Goal: Task Accomplishment & Management: Manage account settings

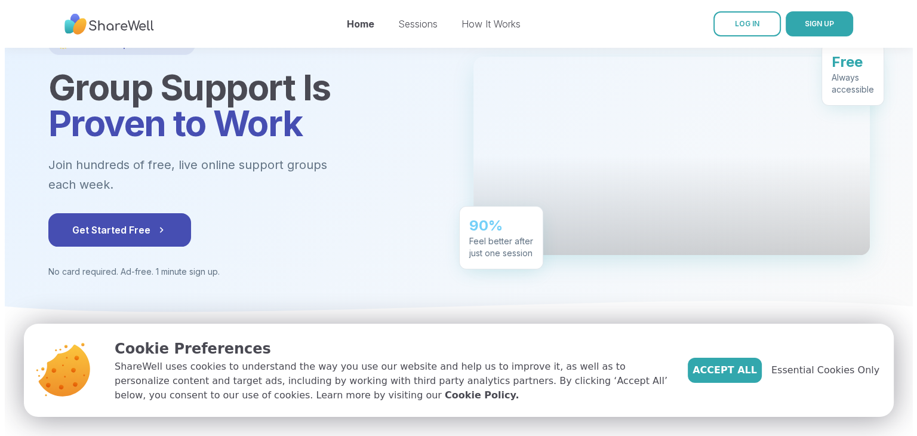
scroll to position [87, 0]
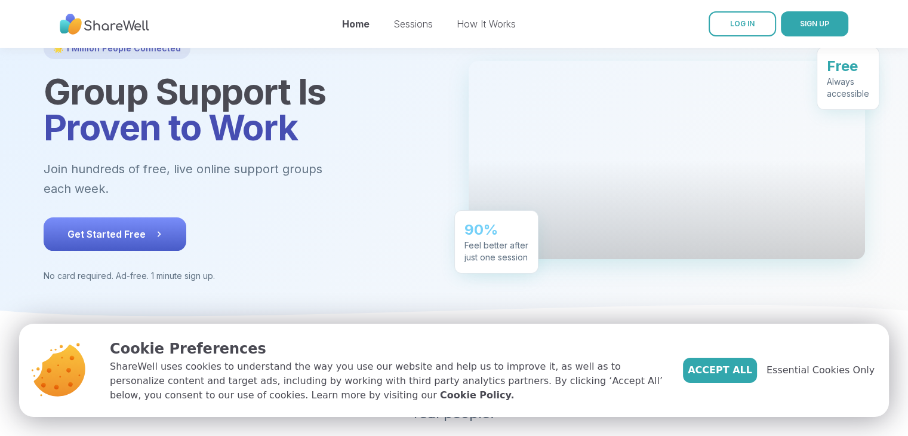
click at [113, 227] on span "Get Started Free" at bounding box center [114, 234] width 95 height 14
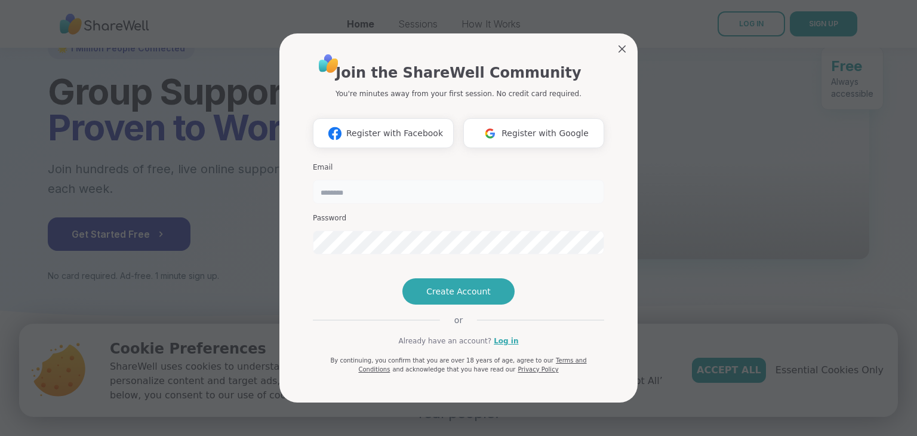
click at [337, 180] on input "email" at bounding box center [458, 192] width 291 height 24
type input "**********"
click at [432, 297] on span "Create Account" at bounding box center [458, 291] width 64 height 12
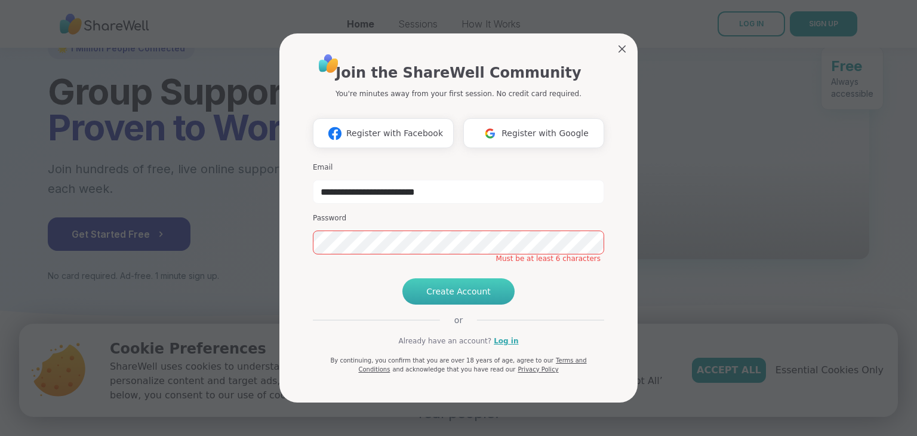
click at [432, 297] on span "Create Account" at bounding box center [458, 291] width 64 height 12
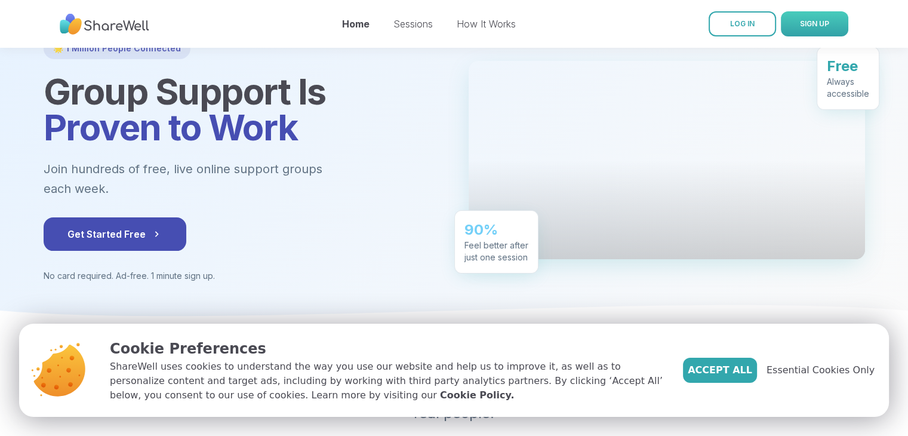
click at [807, 27] on span "SIGN UP" at bounding box center [814, 23] width 29 height 9
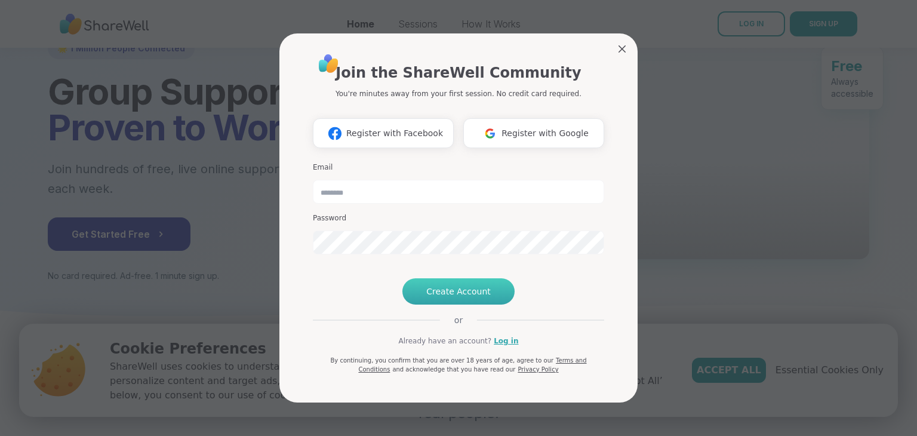
click at [459, 297] on span "Create Account" at bounding box center [458, 291] width 64 height 12
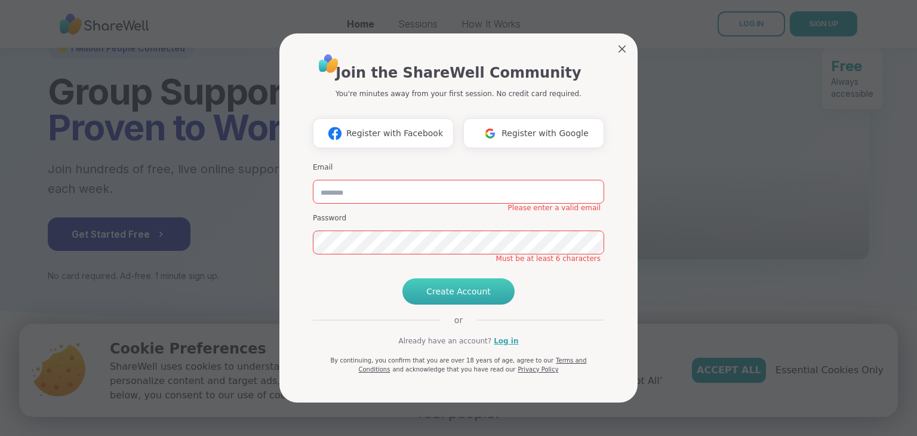
click at [448, 304] on button "Create Account" at bounding box center [458, 291] width 112 height 26
click at [356, 180] on input "email" at bounding box center [458, 192] width 291 height 24
type input "**********"
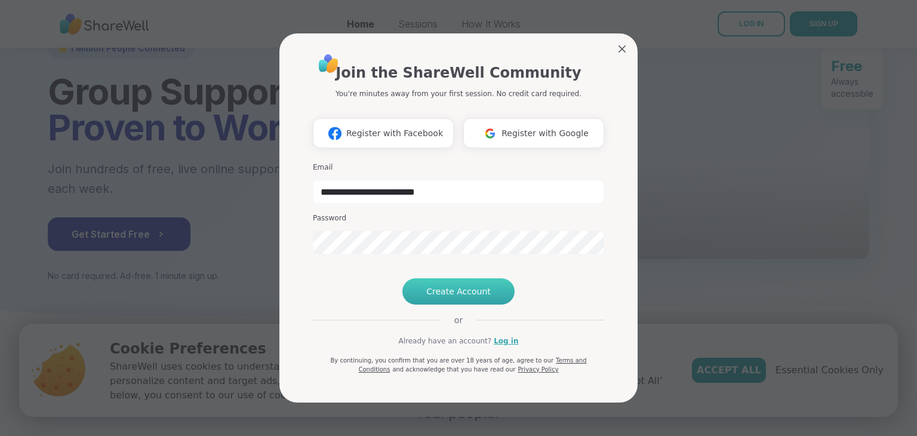
click at [461, 297] on span "Create Account" at bounding box center [458, 291] width 64 height 12
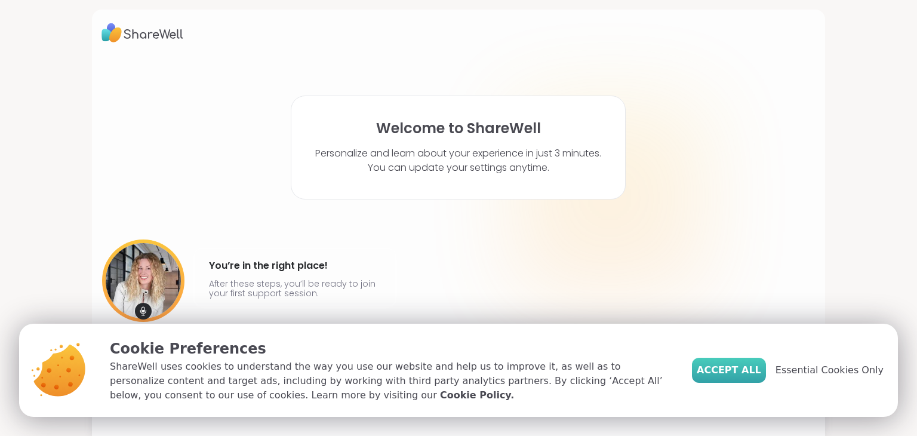
click at [731, 370] on span "Accept All" at bounding box center [729, 370] width 64 height 14
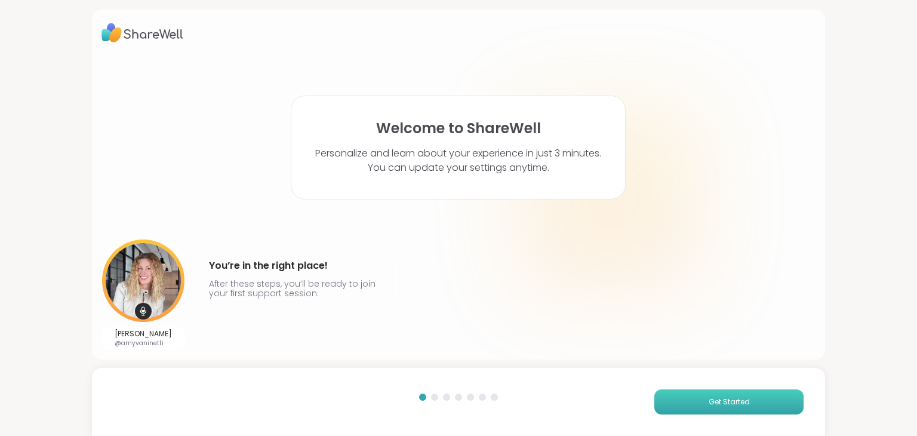
click at [711, 395] on button "Get Started" at bounding box center [728, 401] width 149 height 25
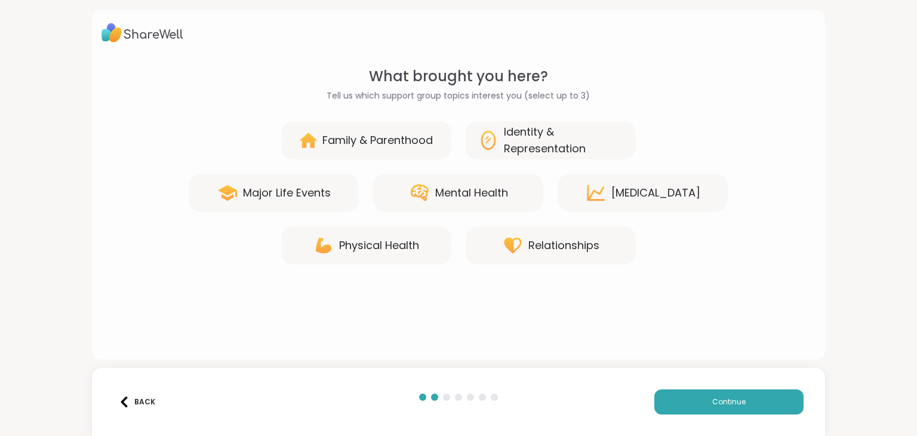
click at [457, 195] on div "Mental Health" at bounding box center [471, 192] width 73 height 17
click at [294, 204] on div "Major Life Events" at bounding box center [274, 193] width 170 height 38
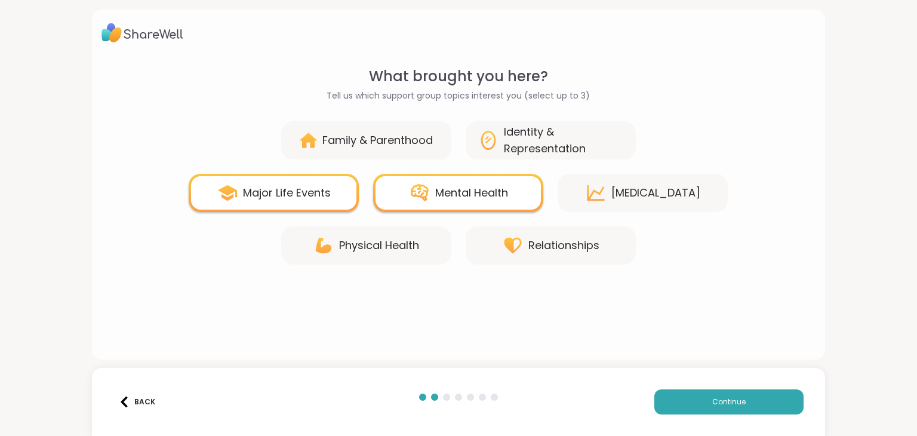
click at [340, 247] on div "Physical Health" at bounding box center [379, 245] width 80 height 17
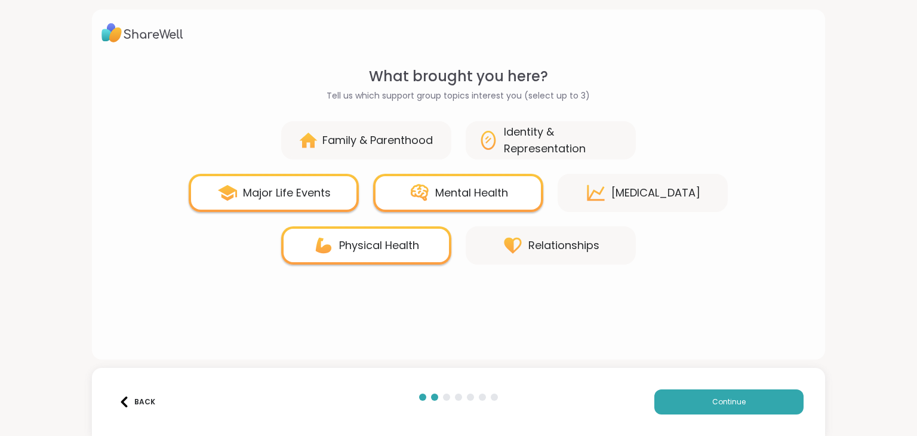
click at [622, 187] on div "[MEDICAL_DATA]" at bounding box center [655, 192] width 89 height 17
click at [613, 194] on div "[MEDICAL_DATA]" at bounding box center [655, 192] width 89 height 17
click at [558, 257] on div "Relationships" at bounding box center [551, 245] width 170 height 38
click at [539, 247] on div "Relationships" at bounding box center [563, 245] width 71 height 17
click at [310, 206] on div "Major Life Events" at bounding box center [274, 193] width 170 height 38
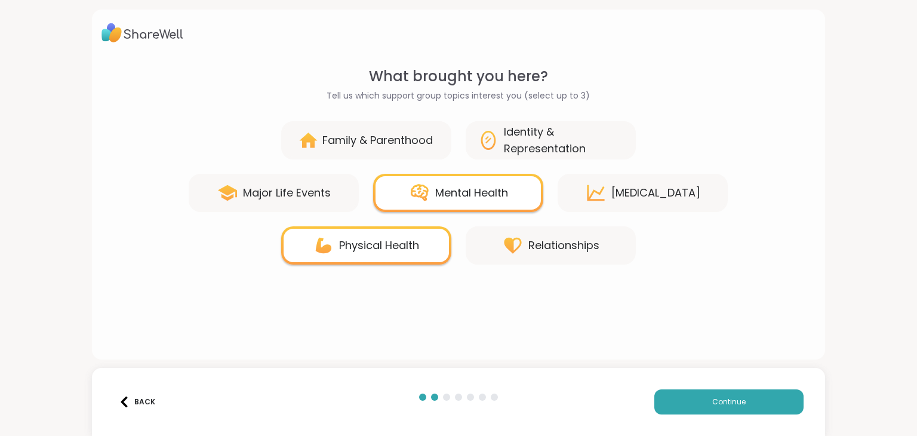
click at [639, 186] on div "[MEDICAL_DATA]" at bounding box center [655, 192] width 89 height 17
click at [579, 242] on div "Relationships" at bounding box center [563, 245] width 71 height 17
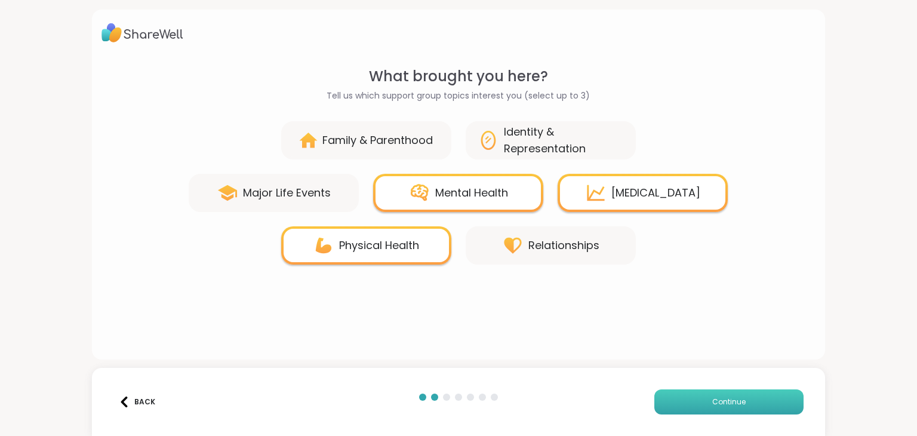
click at [675, 402] on button "Continue" at bounding box center [728, 401] width 149 height 25
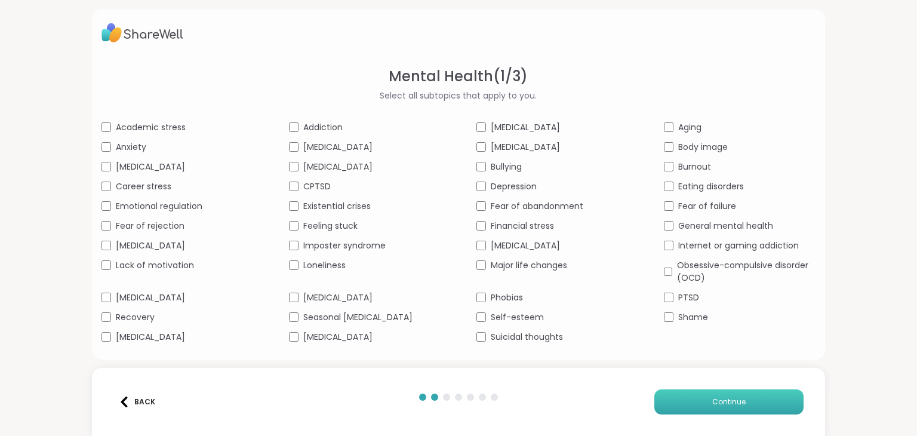
click at [697, 396] on button "Continue" at bounding box center [728, 401] width 149 height 25
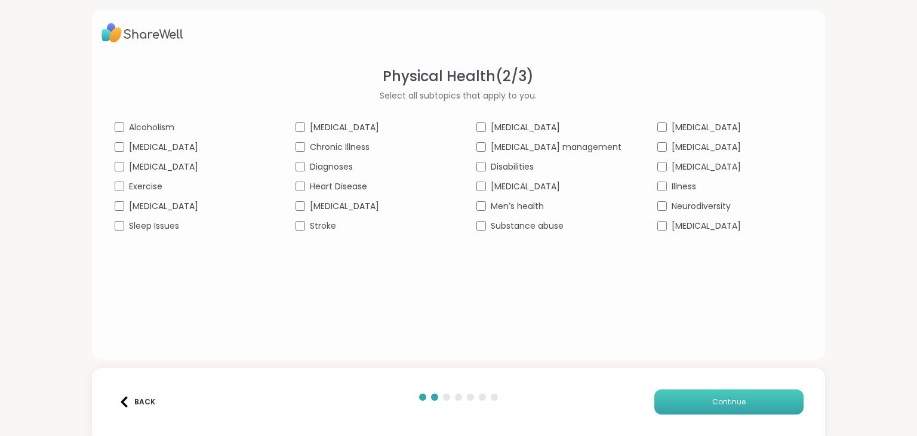
click at [699, 404] on button "Continue" at bounding box center [728, 401] width 149 height 25
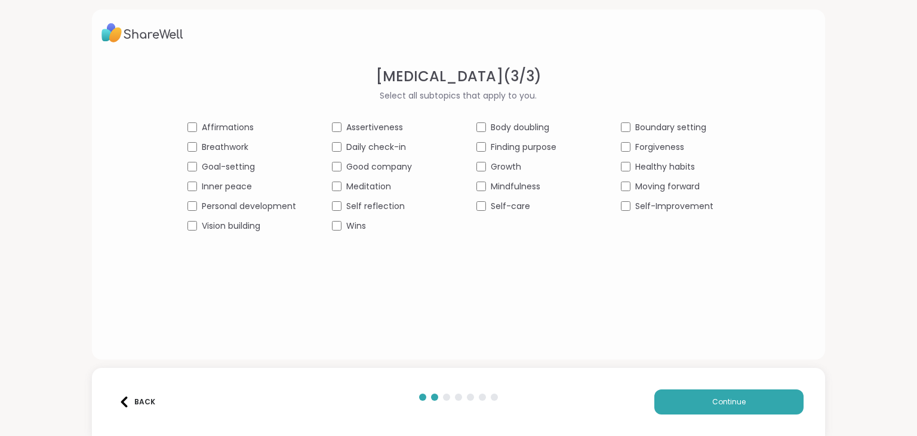
click at [478, 211] on div "Self-care" at bounding box center [530, 206] width 109 height 13
click at [715, 404] on span "Continue" at bounding box center [728, 401] width 33 height 11
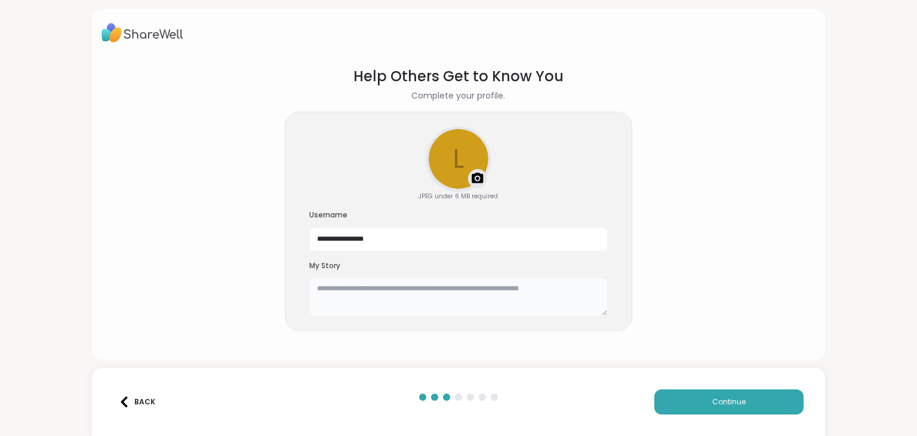
click at [365, 295] on textarea at bounding box center [458, 297] width 299 height 38
paste textarea "**********"
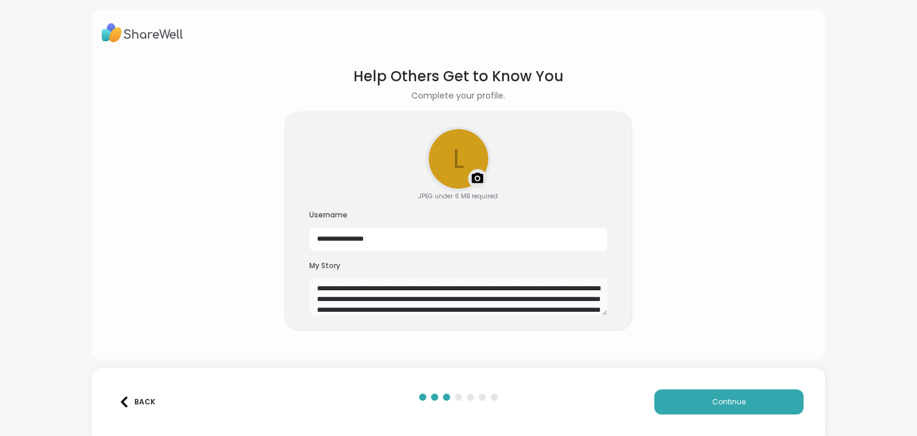
click at [407, 297] on textarea "**********" at bounding box center [458, 297] width 299 height 38
click at [400, 299] on textarea "**********" at bounding box center [458, 297] width 299 height 38
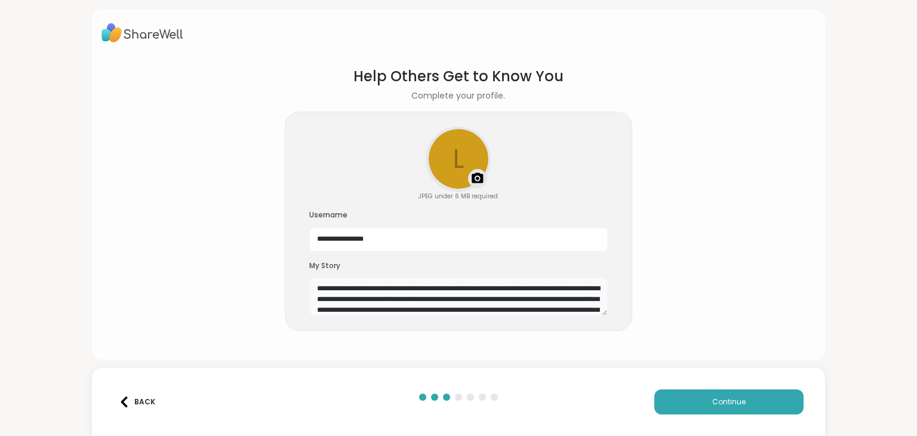
click at [400, 299] on textarea "**********" at bounding box center [458, 297] width 299 height 38
type textarea "**********"
click at [688, 407] on button "Continue" at bounding box center [728, 401] width 149 height 25
click at [712, 399] on span "Continue" at bounding box center [728, 401] width 33 height 11
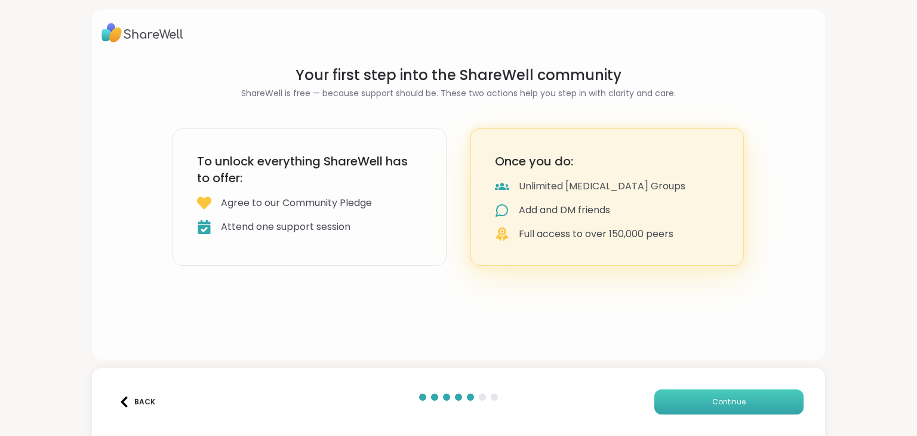
click at [712, 399] on span "Continue" at bounding box center [728, 401] width 33 height 11
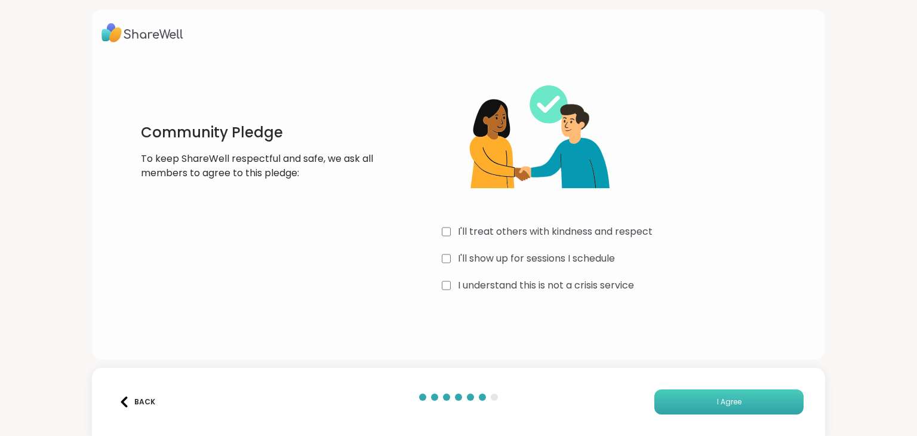
click at [744, 402] on button "I Agree" at bounding box center [728, 401] width 149 height 25
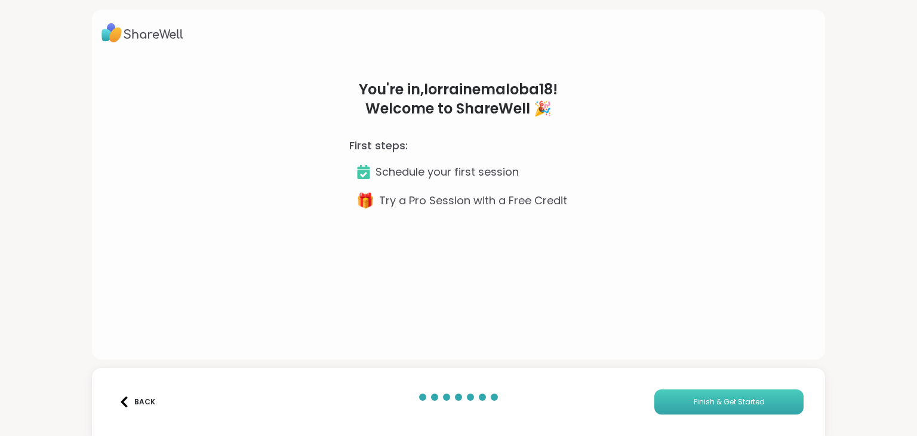
click at [744, 402] on span "Finish & Get Started" at bounding box center [729, 401] width 71 height 11
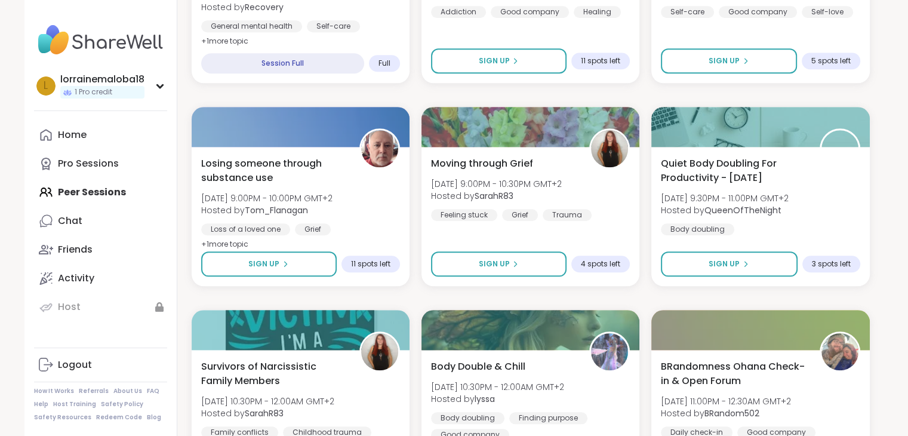
scroll to position [1149, 0]
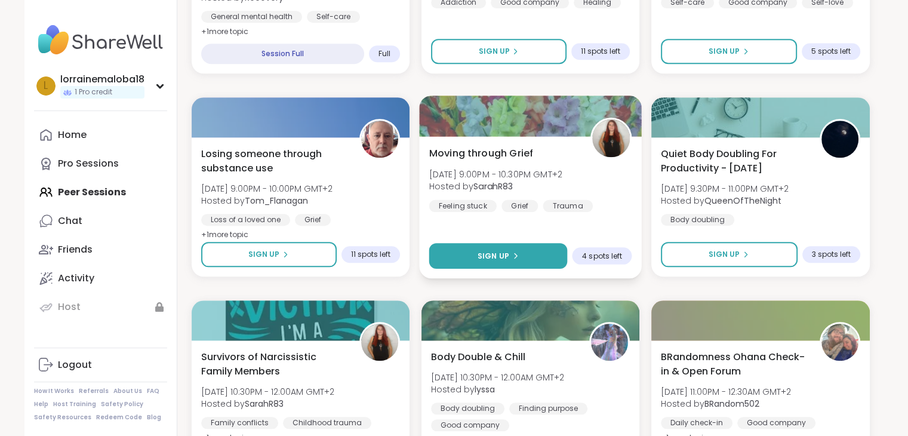
click at [538, 259] on button "Sign Up" at bounding box center [498, 256] width 139 height 26
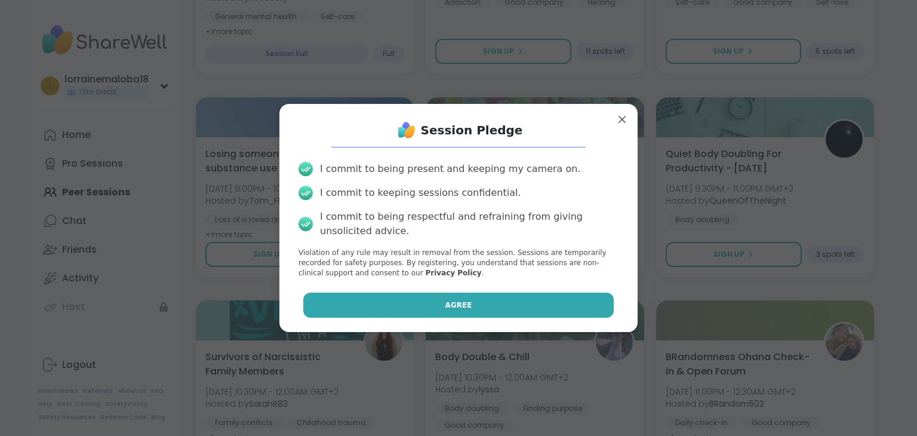
click at [470, 309] on button "Agree" at bounding box center [458, 305] width 311 height 25
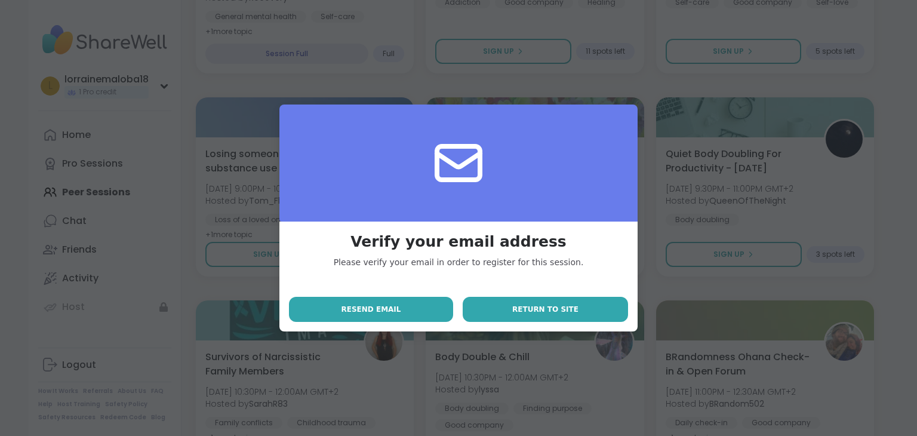
click at [496, 309] on button "Return to site" at bounding box center [545, 309] width 165 height 25
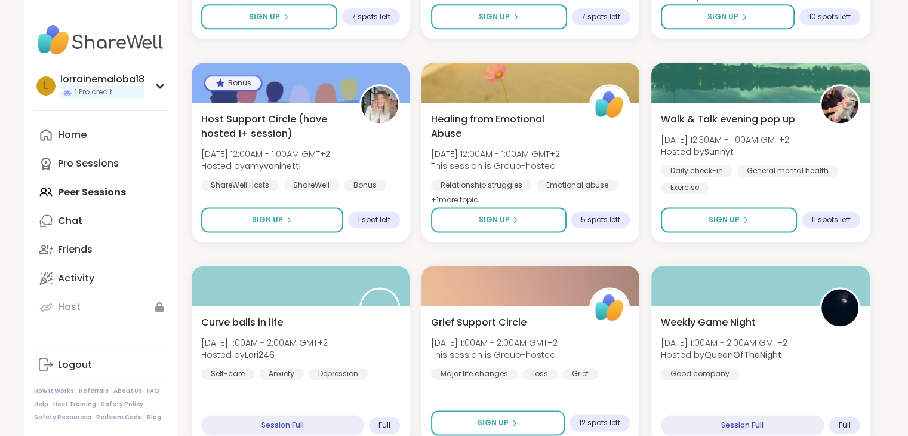
scroll to position [1593, 0]
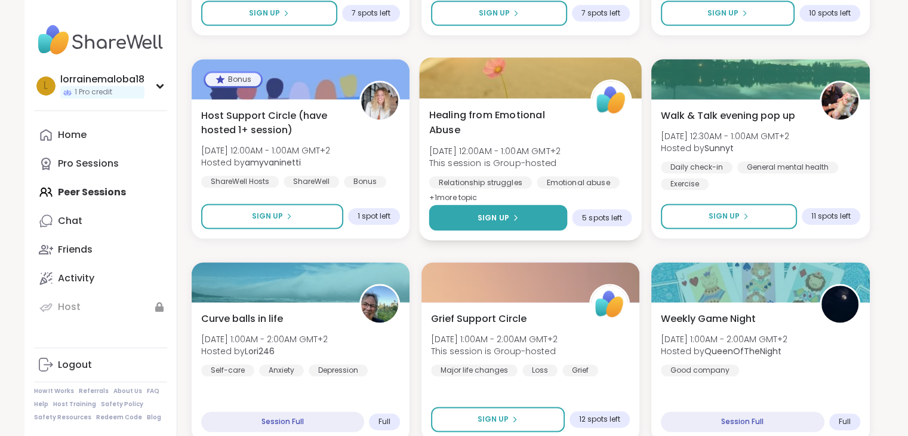
click at [494, 218] on span "Sign Up" at bounding box center [494, 217] width 32 height 11
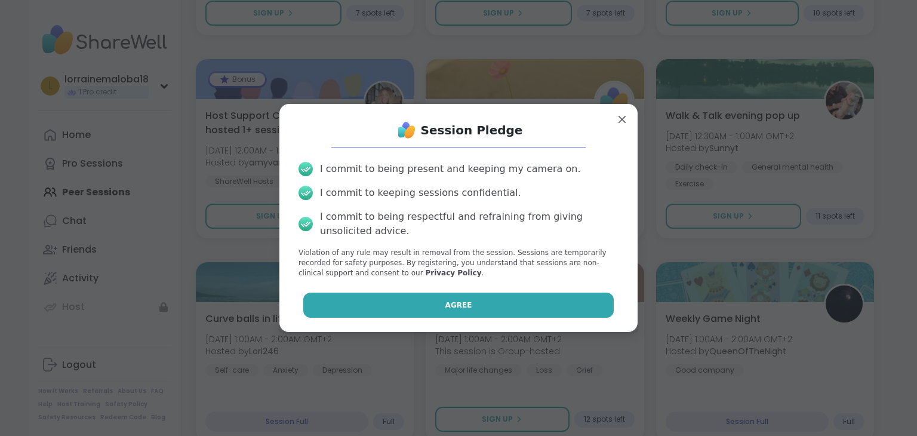
click at [476, 296] on button "Agree" at bounding box center [458, 305] width 311 height 25
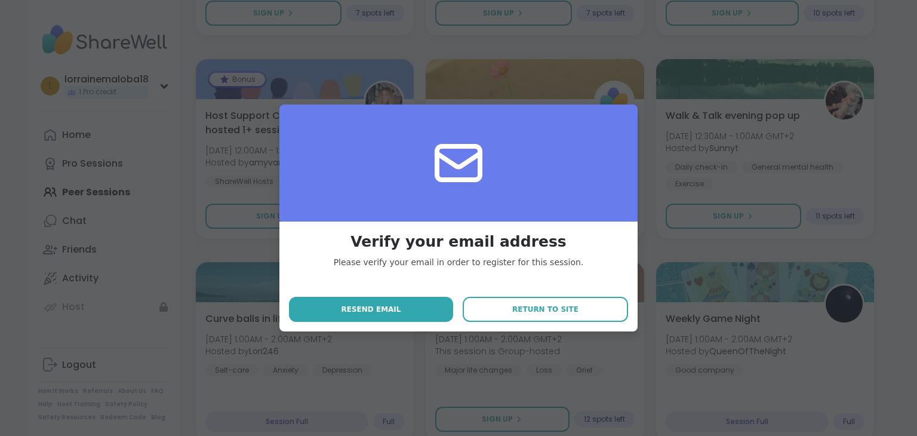
click at [740, 249] on div "Verify your email address Please verify your email in order to register for thi…" at bounding box center [458, 218] width 903 height 436
click at [570, 56] on div "Verify your email address Please verify your email in order to register for thi…" at bounding box center [458, 218] width 903 height 436
click at [902, 190] on div at bounding box center [458, 218] width 917 height 436
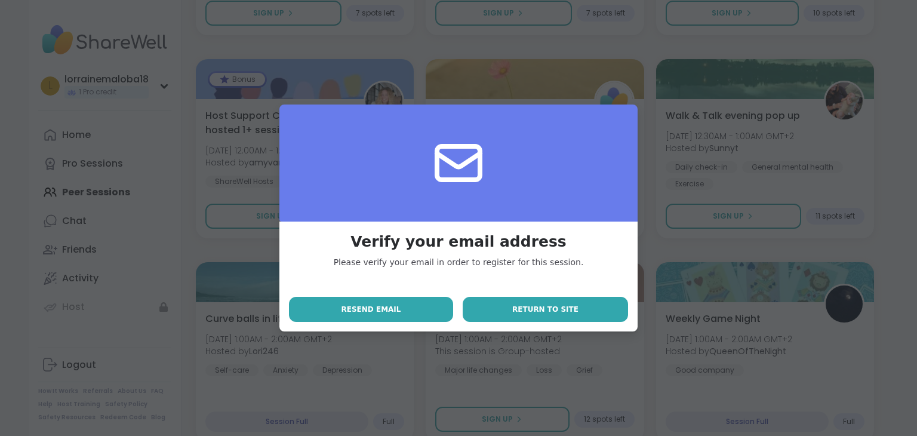
click at [516, 306] on span "Return to site" at bounding box center [545, 309] width 66 height 11
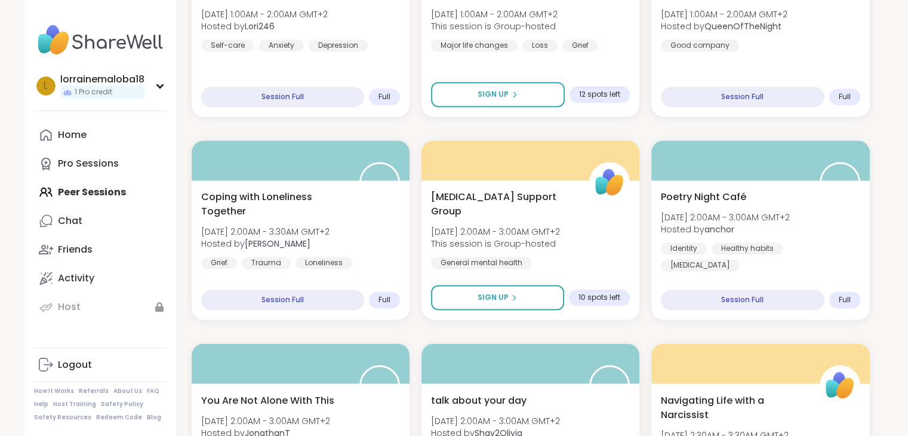
scroll to position [1924, 0]
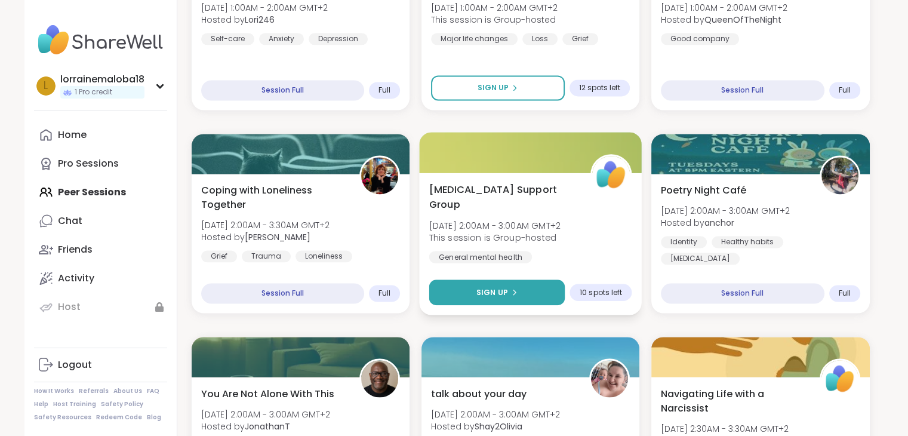
click at [527, 297] on button "Sign Up" at bounding box center [497, 292] width 136 height 26
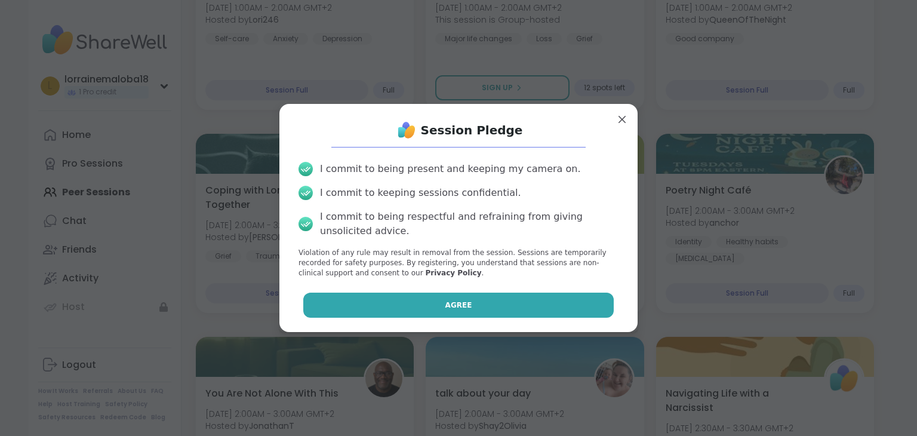
click at [485, 304] on button "Agree" at bounding box center [458, 305] width 311 height 25
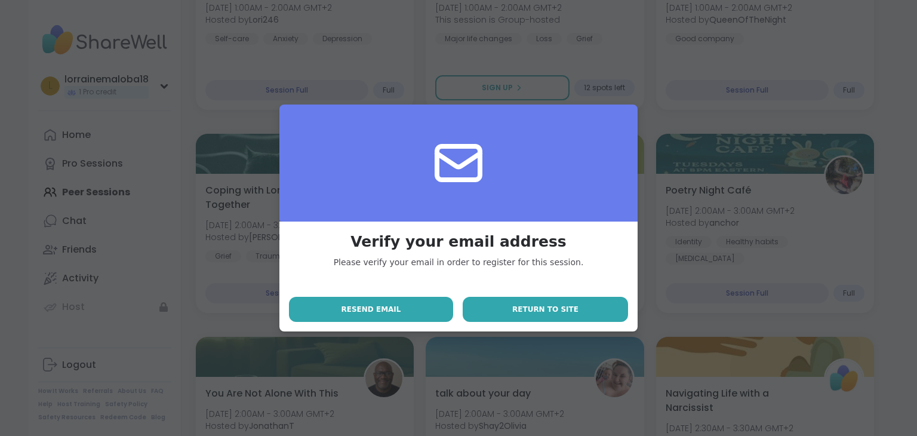
click at [562, 316] on button "Return to site" at bounding box center [545, 309] width 165 height 25
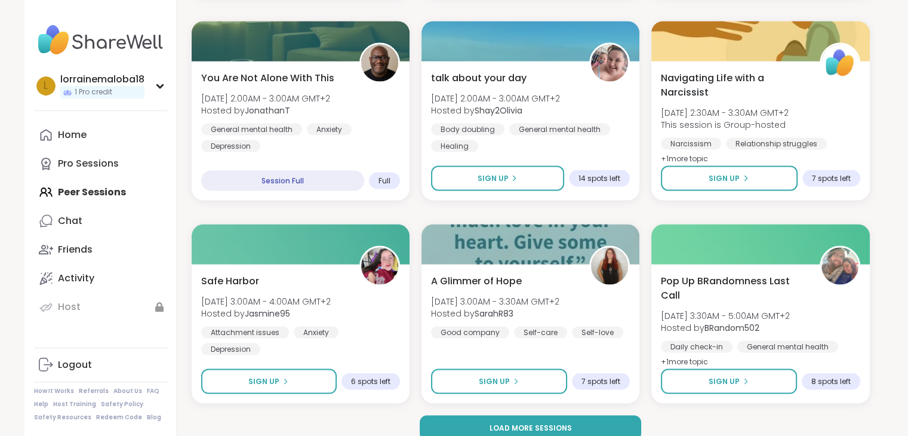
scroll to position [2256, 0]
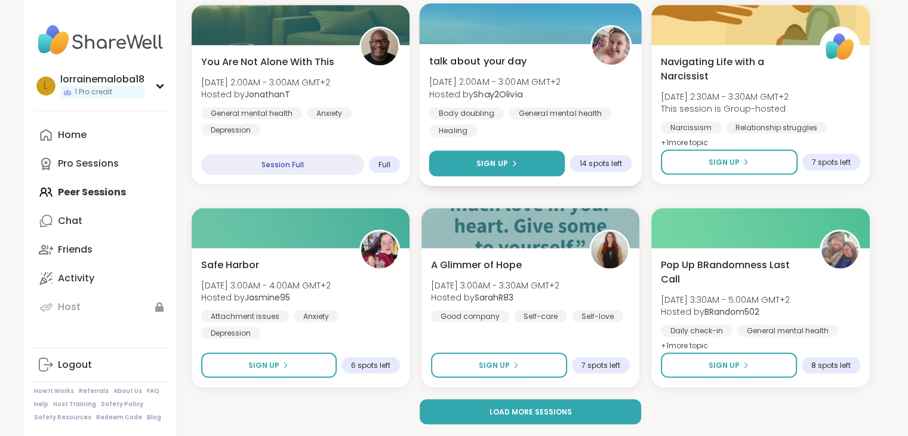
click at [470, 167] on button "Sign Up" at bounding box center [497, 163] width 136 height 26
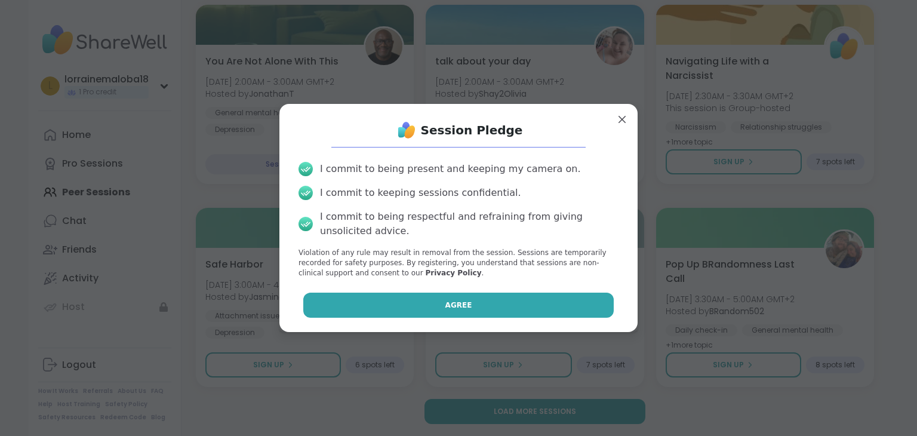
click at [470, 294] on button "Agree" at bounding box center [458, 305] width 311 height 25
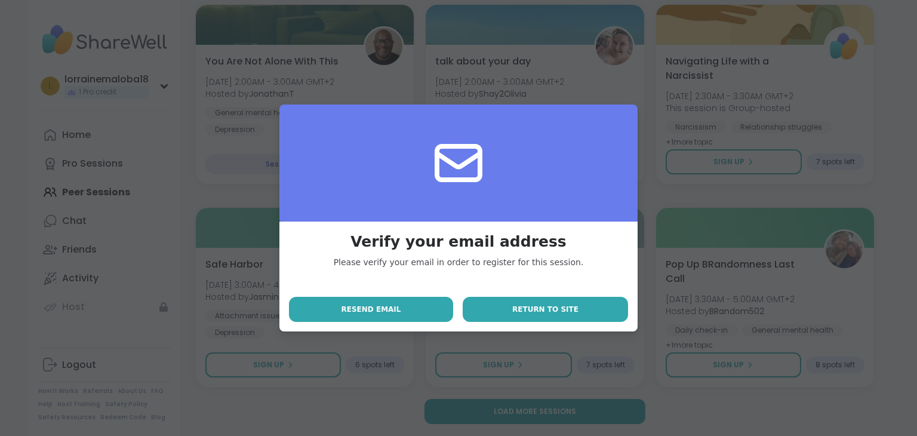
click at [507, 312] on button "Return to site" at bounding box center [545, 309] width 165 height 25
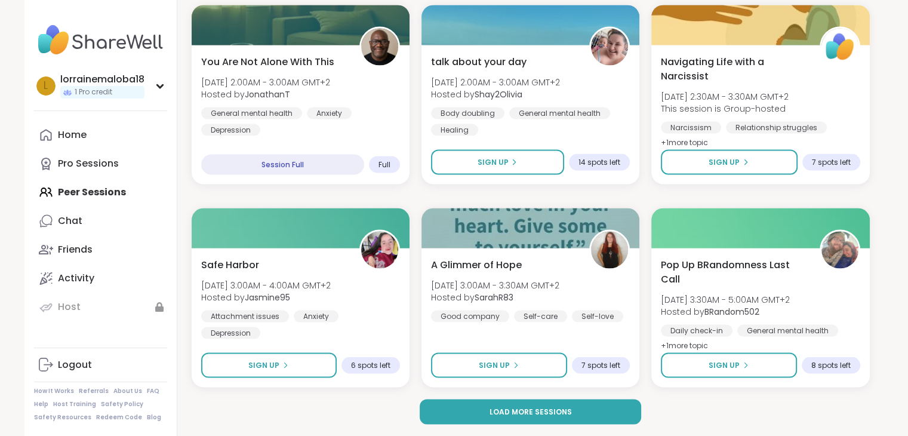
click at [73, 192] on div "Home Pro Sessions Peer Sessions Chat Friends Activity Host" at bounding box center [100, 221] width 133 height 201
click at [567, 409] on span "Load more sessions" at bounding box center [530, 411] width 82 height 11
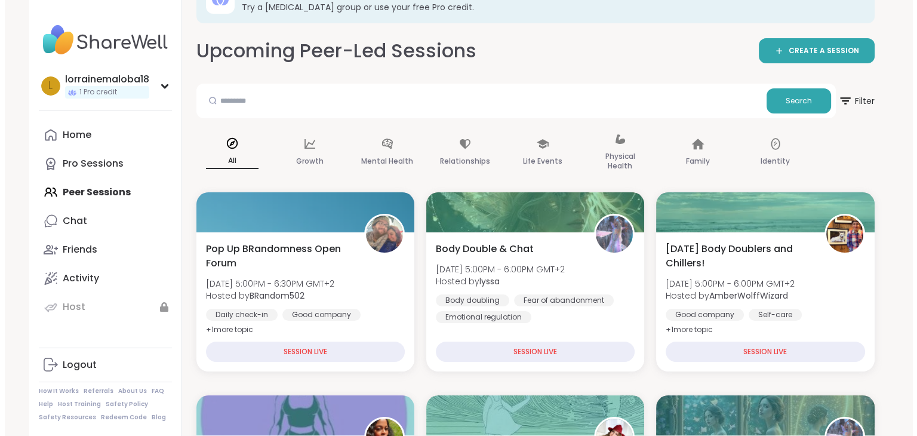
scroll to position [0, 0]
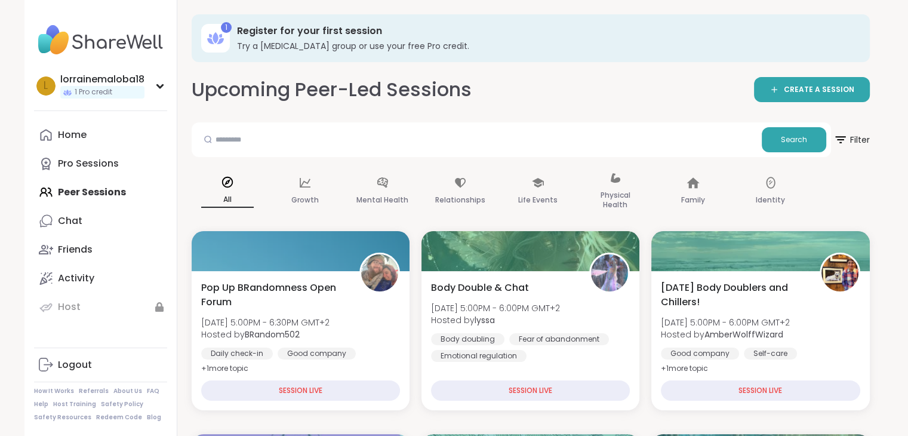
click at [317, 29] on h3 "Register for your first session" at bounding box center [545, 30] width 616 height 13
click at [96, 281] on link "Activity" at bounding box center [100, 278] width 133 height 29
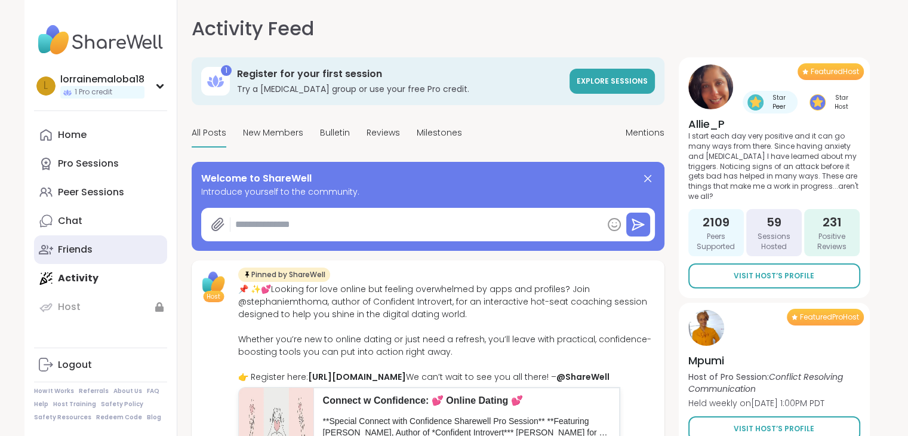
click at [84, 254] on div "Friends" at bounding box center [75, 249] width 35 height 13
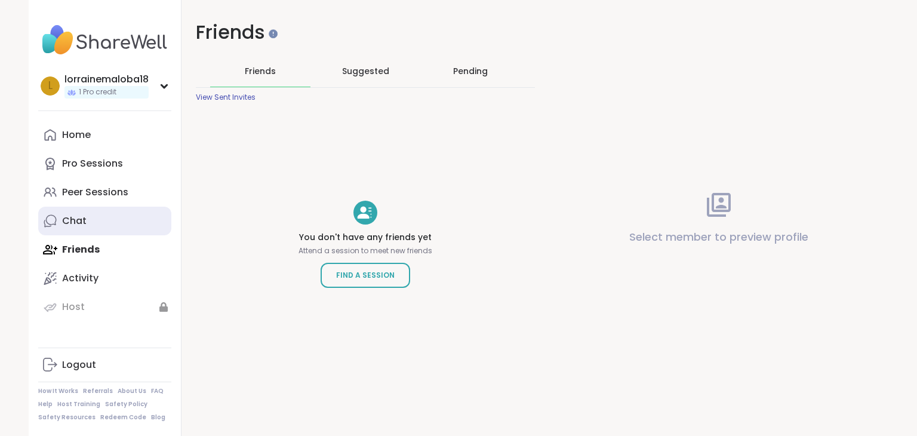
click at [72, 224] on div "Chat" at bounding box center [74, 220] width 24 height 13
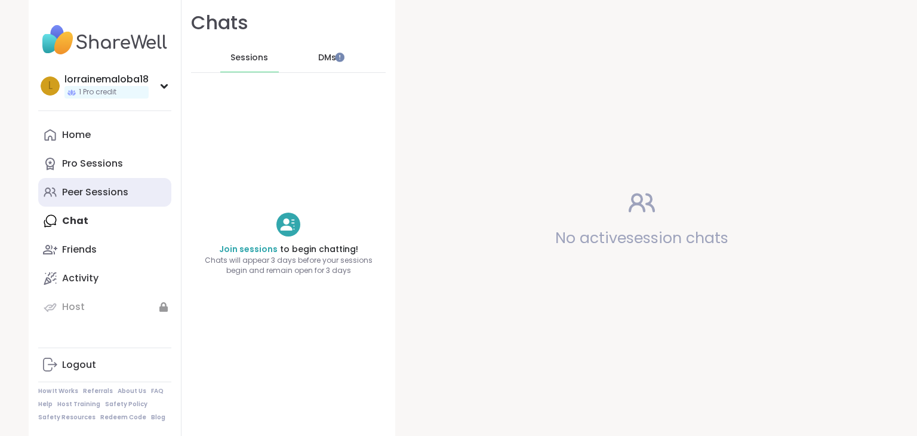
click at [76, 191] on div "Peer Sessions" at bounding box center [95, 192] width 66 height 13
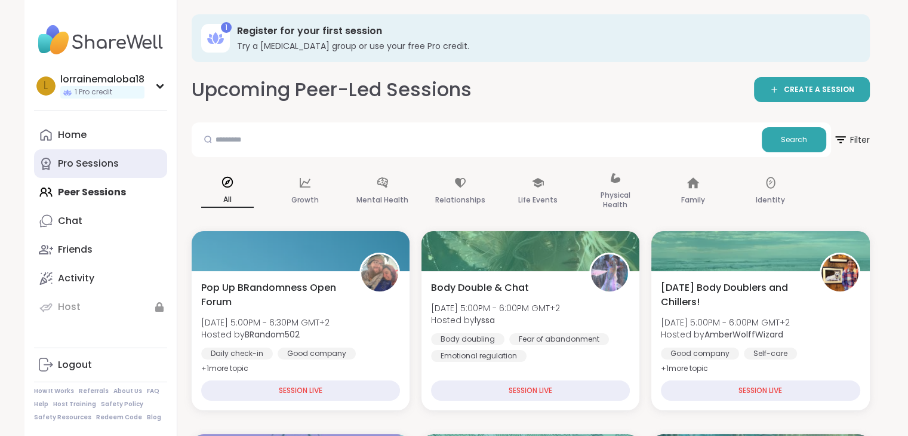
click at [79, 170] on link "Pro Sessions" at bounding box center [100, 163] width 133 height 29
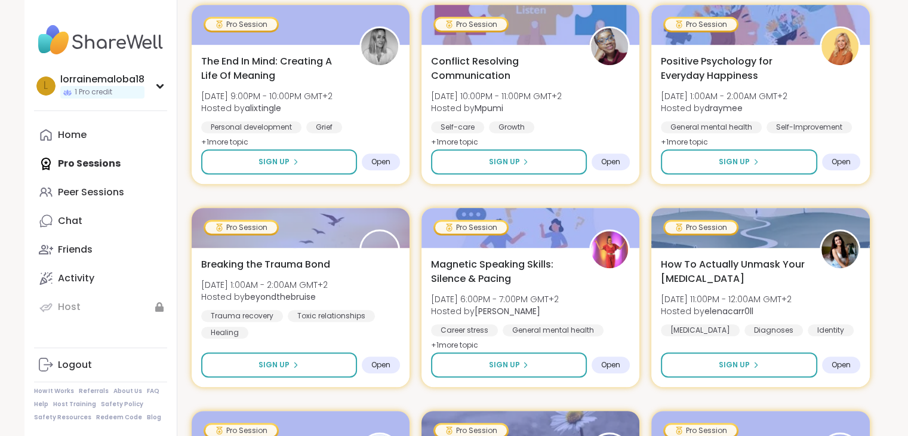
scroll to position [657, 0]
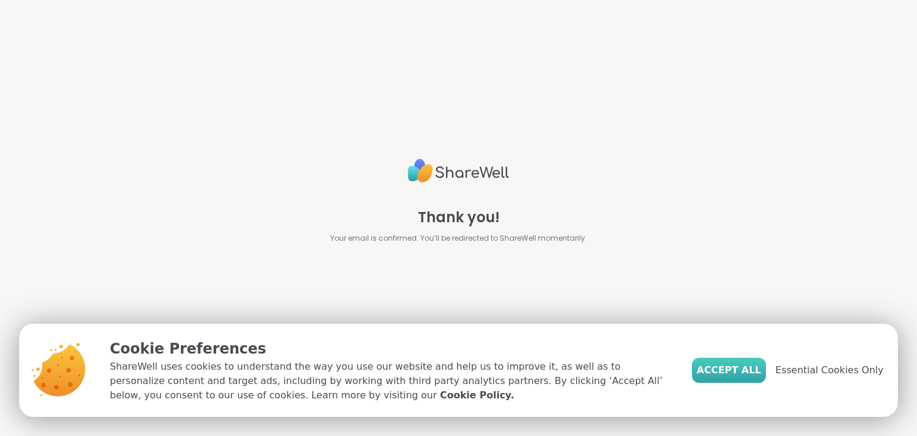
click at [730, 372] on span "Accept All" at bounding box center [729, 370] width 64 height 14
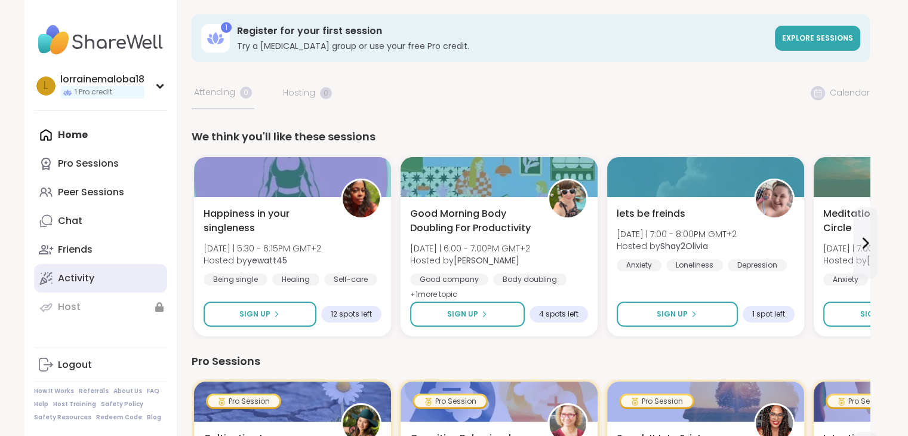
click at [67, 276] on div "Activity" at bounding box center [76, 278] width 36 height 13
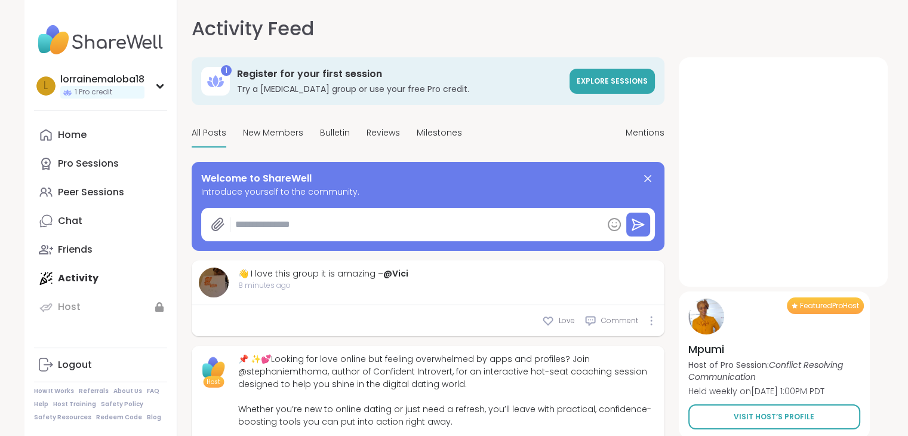
type textarea "*"
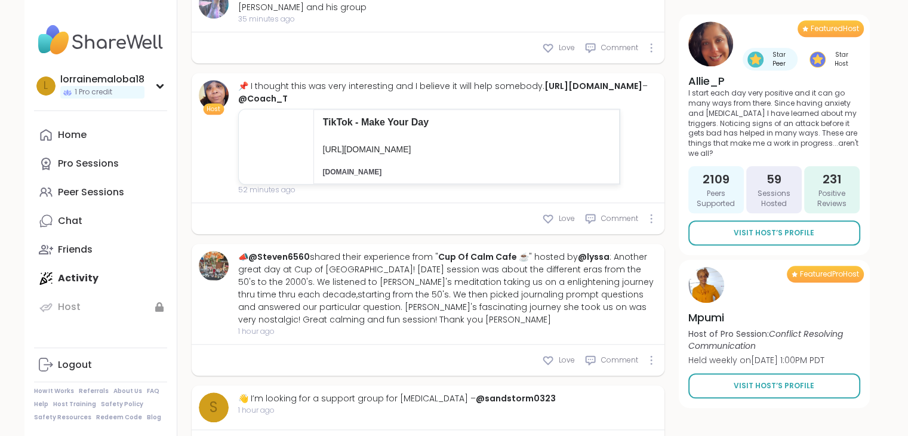
scroll to position [1056, 0]
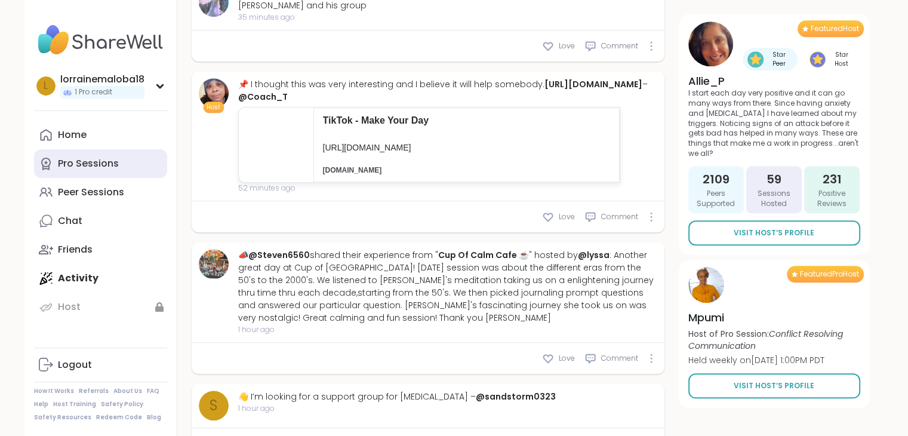
click at [92, 168] on div "Pro Sessions" at bounding box center [88, 163] width 61 height 13
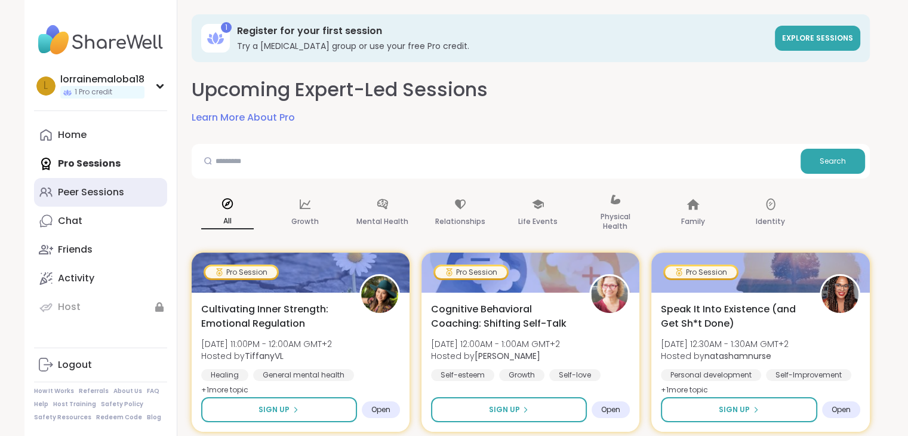
click at [91, 188] on div "Peer Sessions" at bounding box center [91, 192] width 66 height 13
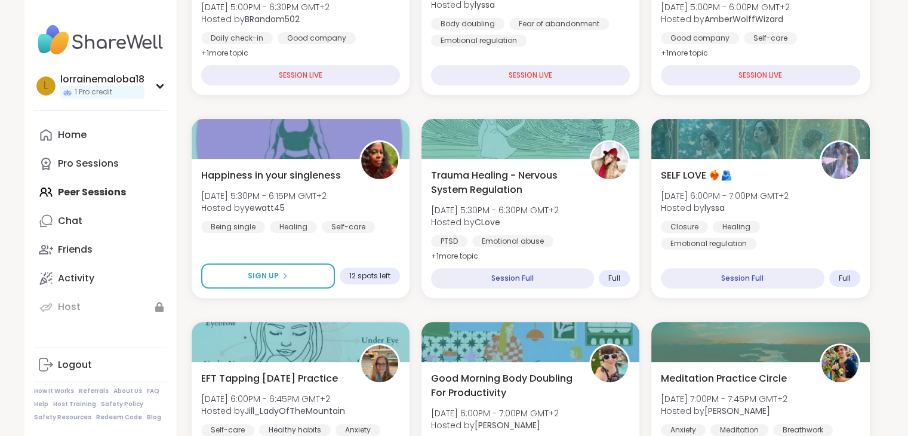
scroll to position [312, 0]
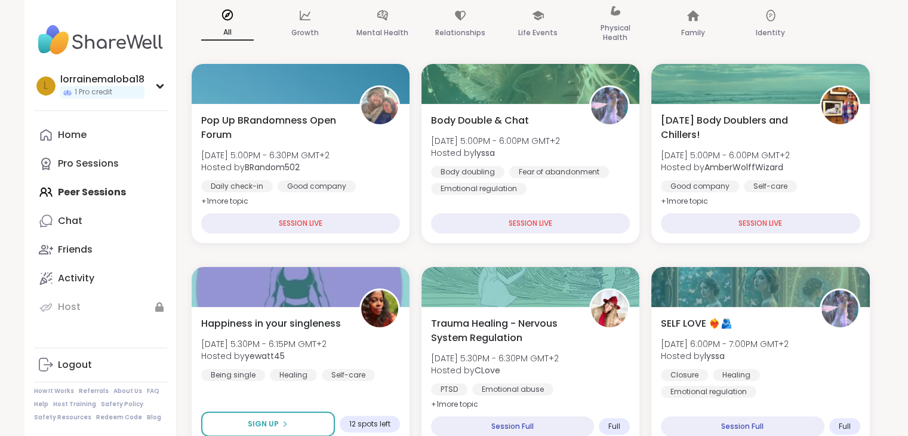
scroll to position [145, 0]
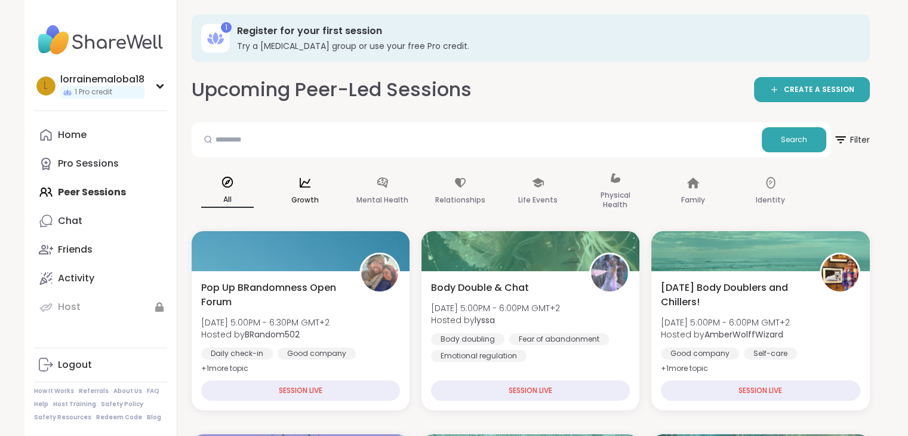
click at [312, 197] on p "Growth" at bounding box center [304, 200] width 27 height 14
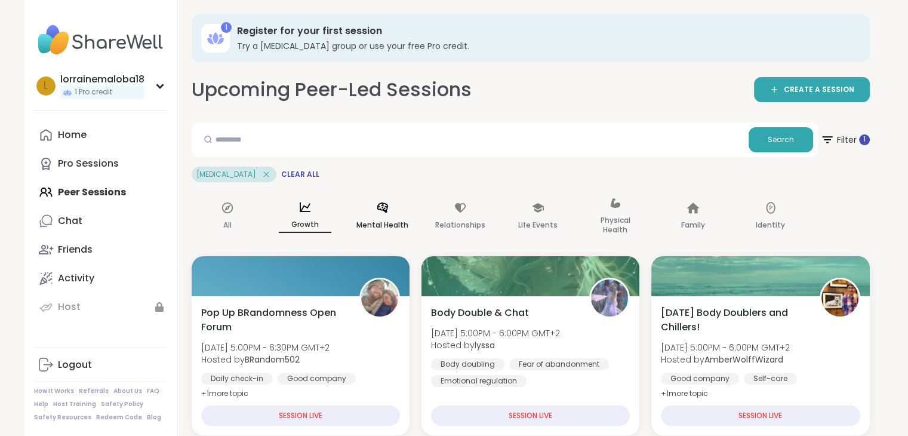
click at [381, 206] on icon at bounding box center [382, 207] width 13 height 13
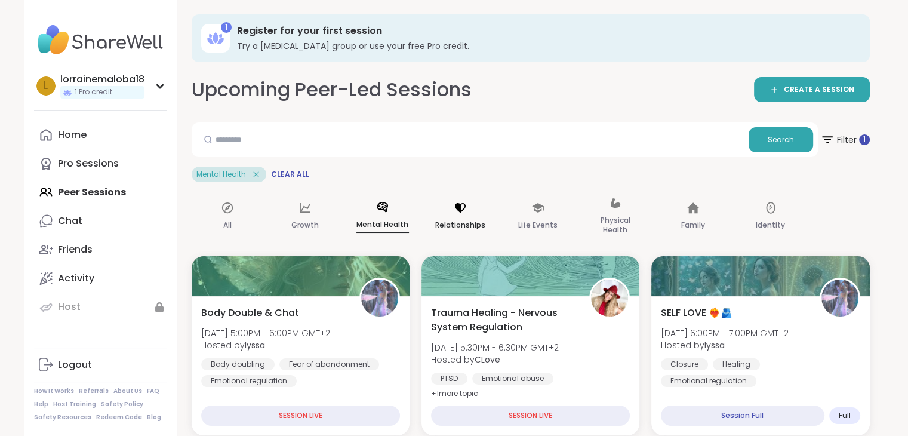
click at [446, 214] on div "Relationships" at bounding box center [460, 217] width 72 height 60
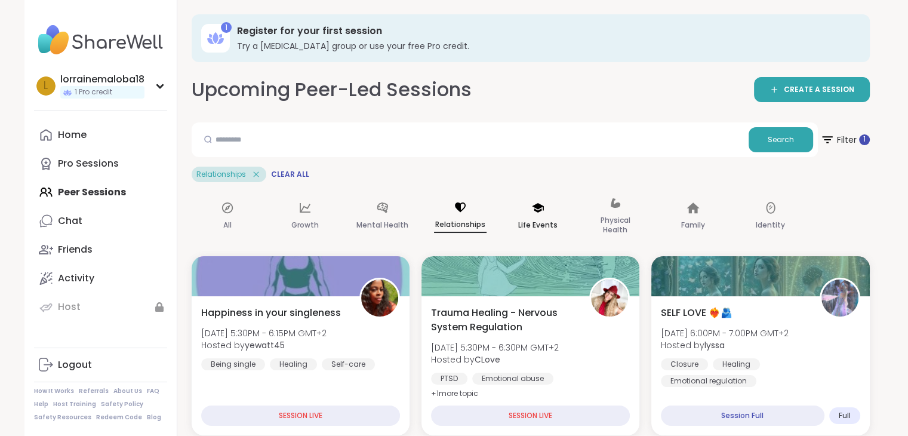
click at [534, 208] on icon at bounding box center [538, 208] width 12 height 10
